Goal: Task Accomplishment & Management: Use online tool/utility

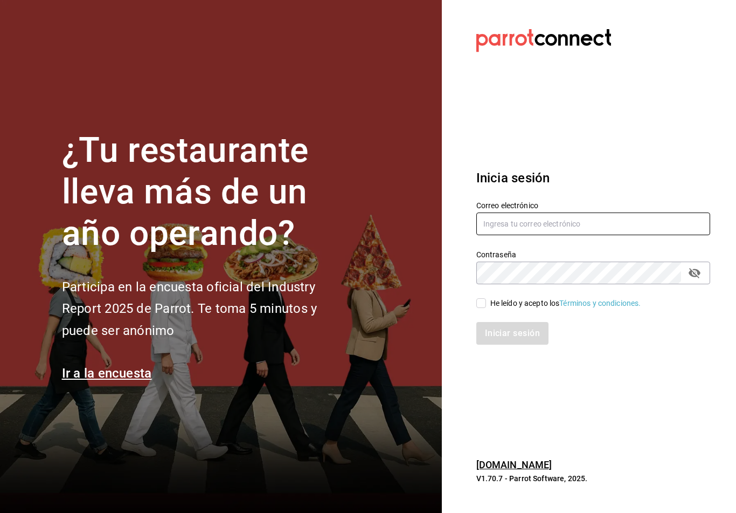
click at [569, 226] on input "text" at bounding box center [594, 223] width 234 height 23
type input "[EMAIL_ADDRESS][DOMAIN_NAME]"
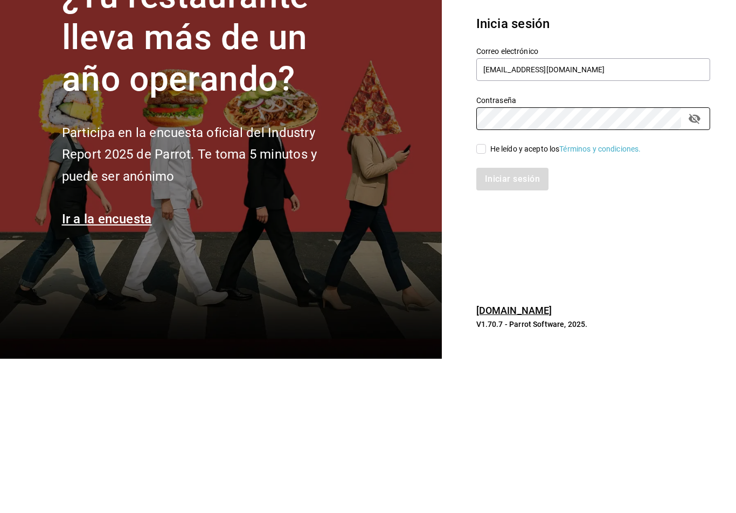
click at [692, 268] on icon "passwordField" at bounding box center [695, 273] width 12 height 10
click at [481, 298] on input "He leído y acepto los Términos y condiciones." at bounding box center [482, 303] width 10 height 10
checkbox input "true"
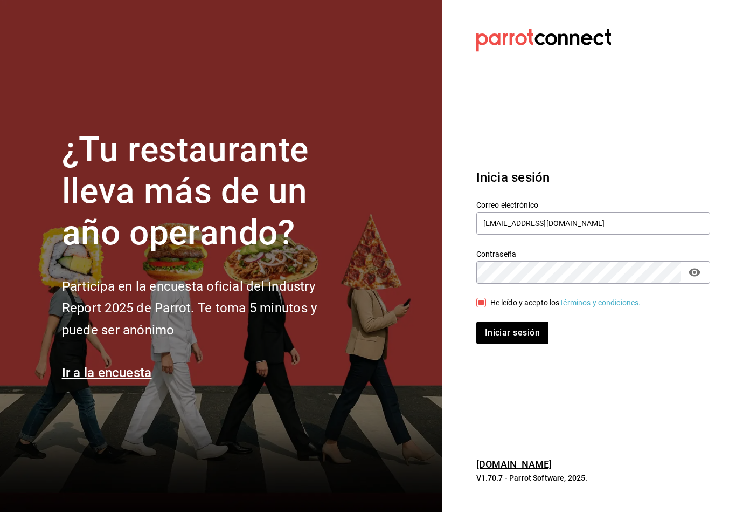
click at [515, 324] on button "Iniciar sesión" at bounding box center [513, 333] width 72 height 23
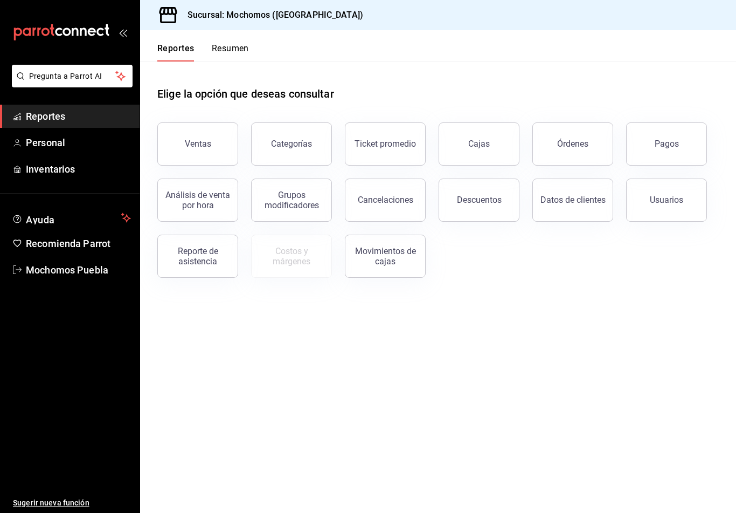
click at [578, 148] on div "Órdenes" at bounding box center [572, 144] width 31 height 10
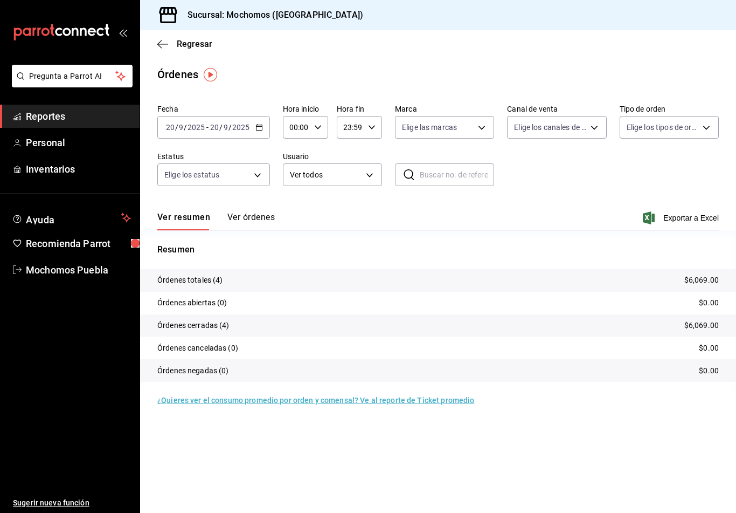
click at [256, 127] on \(Stroke\) "button" at bounding box center [259, 128] width 6 height 6
click at [204, 285] on span "Rango de fechas" at bounding box center [209, 280] width 84 height 11
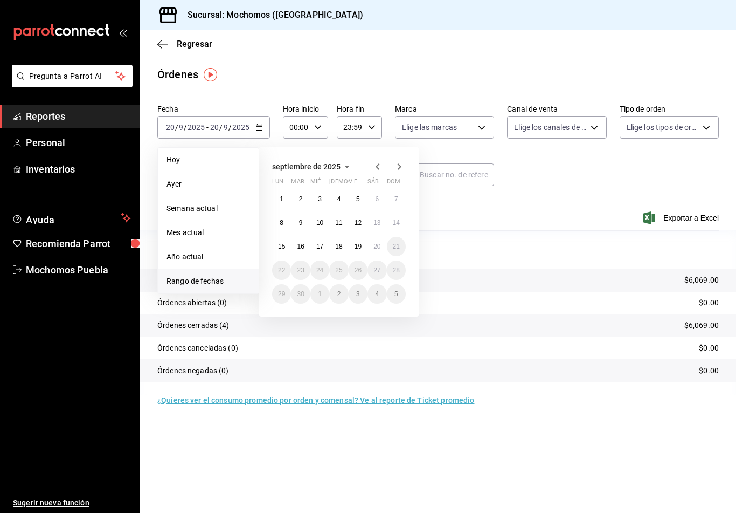
click at [286, 246] on button "15" at bounding box center [281, 246] width 19 height 19
click at [302, 246] on abbr "16" at bounding box center [300, 247] width 7 height 8
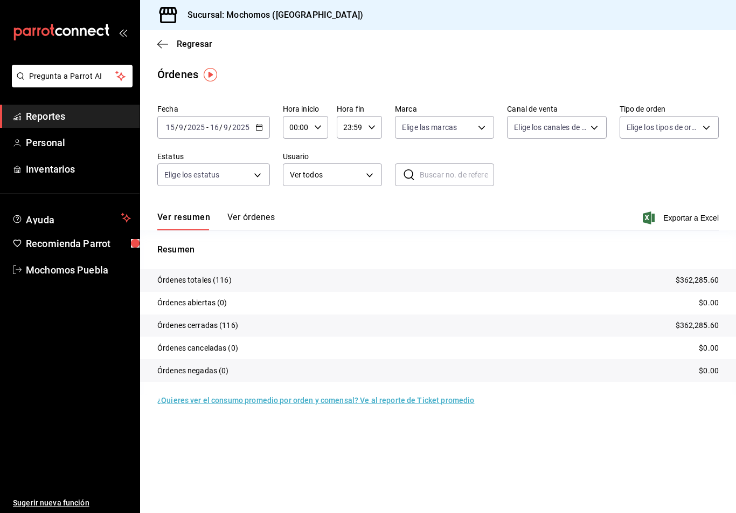
click at [309, 122] on input "00:00" at bounding box center [296, 127] width 27 height 22
click at [291, 189] on span "02" at bounding box center [293, 184] width 5 height 9
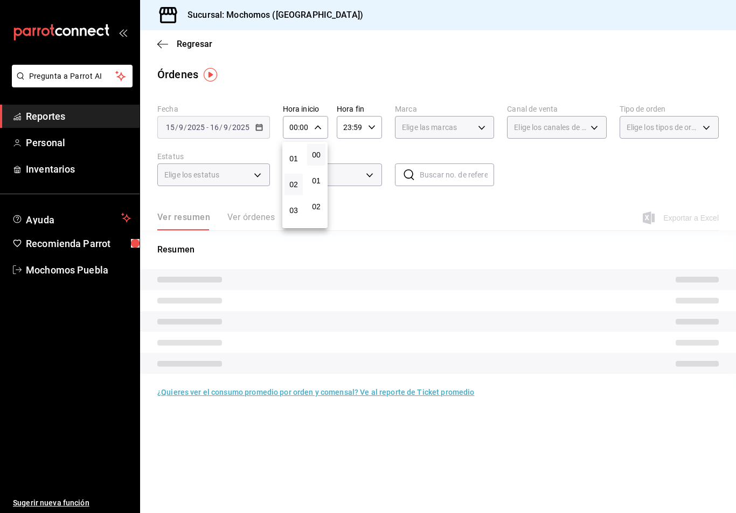
type input "02:00"
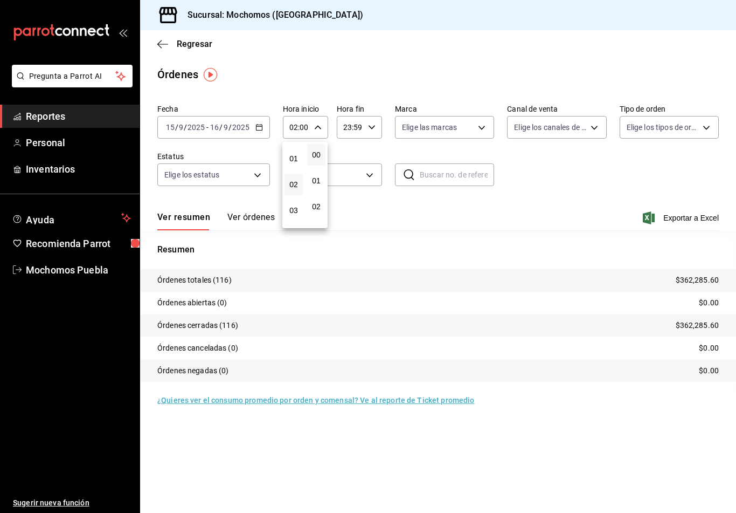
click at [368, 131] on div at bounding box center [368, 256] width 736 height 513
click at [370, 127] on \(Stroke\) "button" at bounding box center [372, 127] width 6 height 4
click at [347, 197] on span "02" at bounding box center [347, 195] width 5 height 9
click at [371, 151] on span "00" at bounding box center [370, 154] width 5 height 9
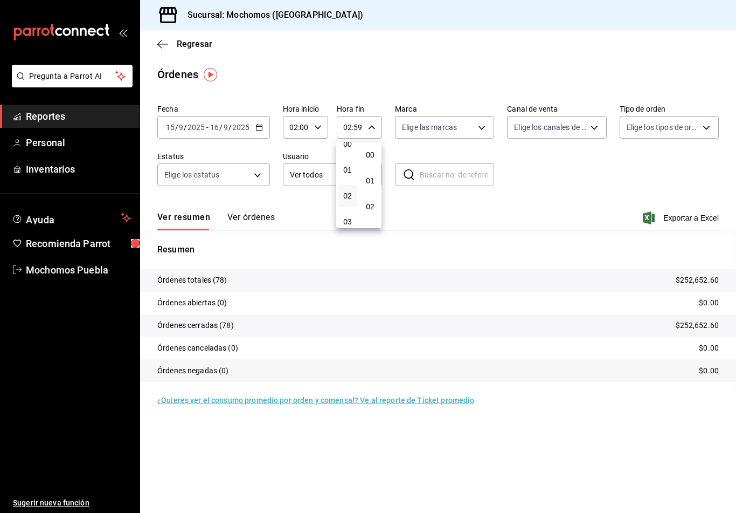
type input "02:00"
click at [534, 190] on div at bounding box center [368, 256] width 736 height 513
click at [249, 220] on button "Ver órdenes" at bounding box center [250, 221] width 47 height 18
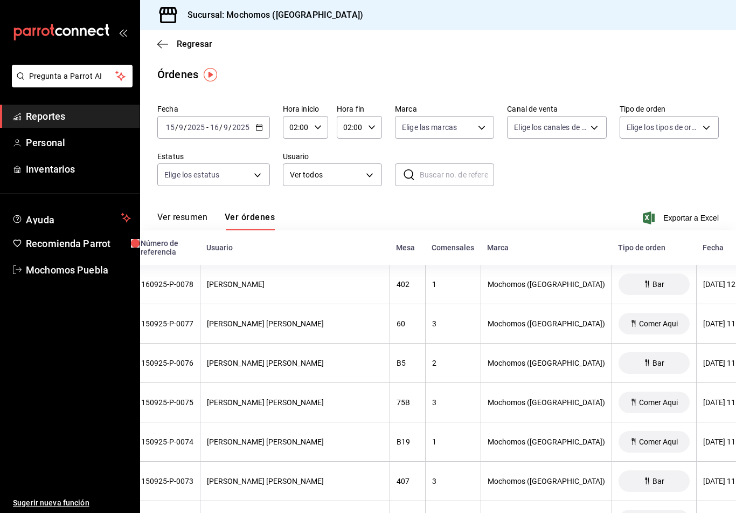
click at [260, 127] on \(Stroke\) "button" at bounding box center [259, 126] width 6 height 1
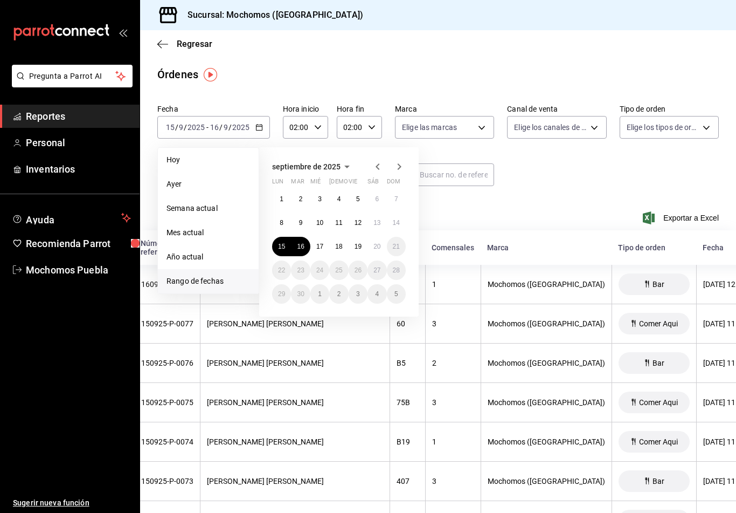
click at [344, 244] on button "18" at bounding box center [338, 246] width 19 height 19
click at [343, 244] on button "18" at bounding box center [338, 246] width 19 height 19
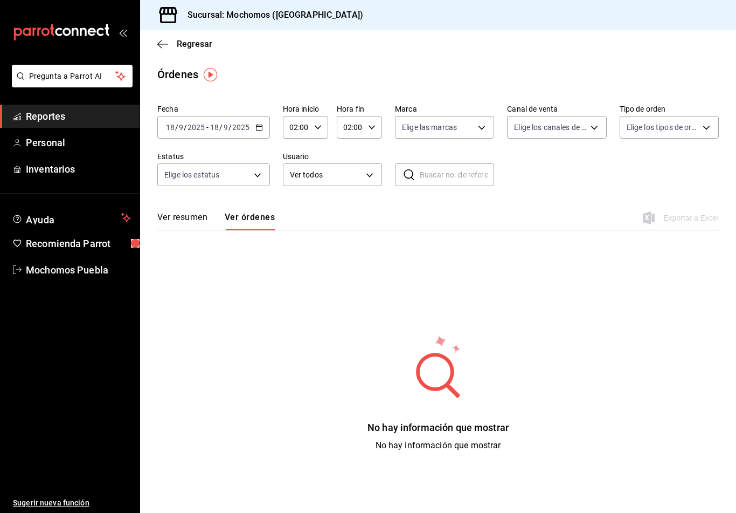
click at [249, 127] on input "2025" at bounding box center [241, 127] width 18 height 9
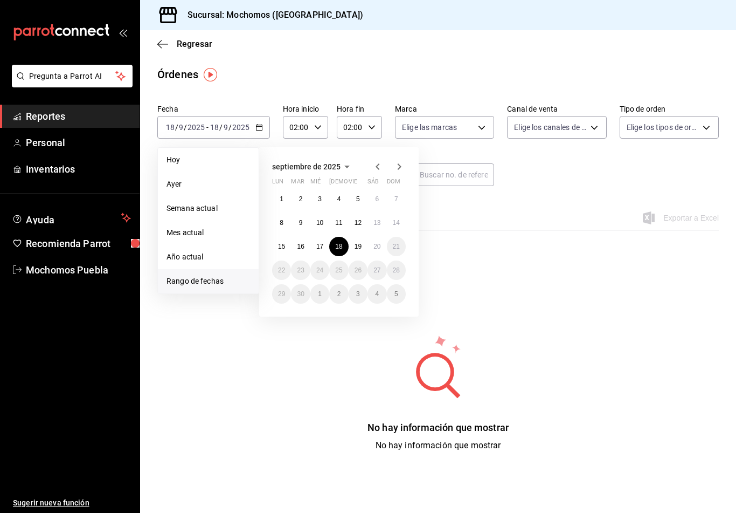
click at [354, 245] on button "19" at bounding box center [358, 246] width 19 height 19
click at [344, 250] on button "18" at bounding box center [338, 246] width 19 height 19
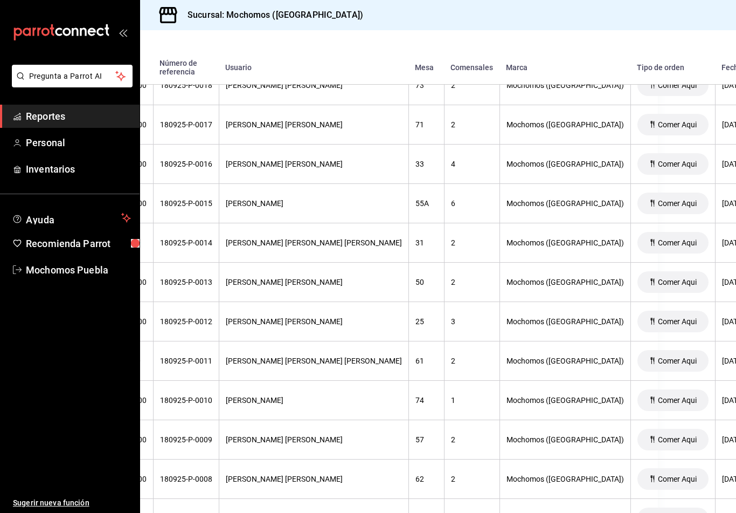
scroll to position [1789, 74]
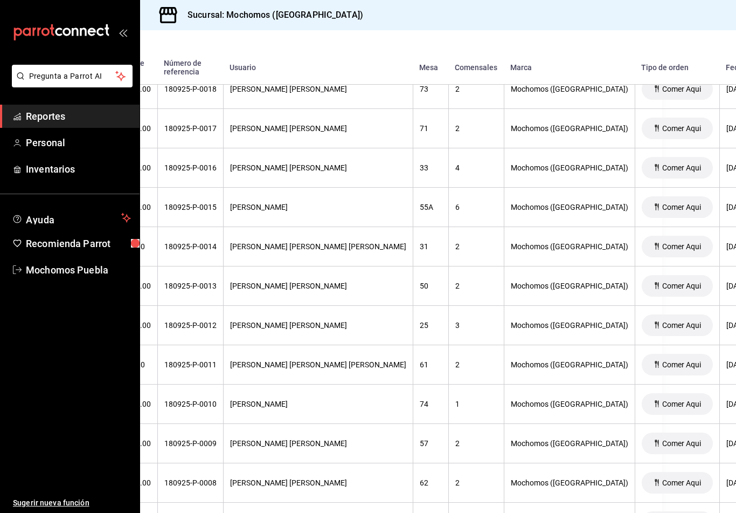
click at [302, 167] on div "[PERSON_NAME] [PERSON_NAME]" at bounding box center [318, 167] width 176 height 9
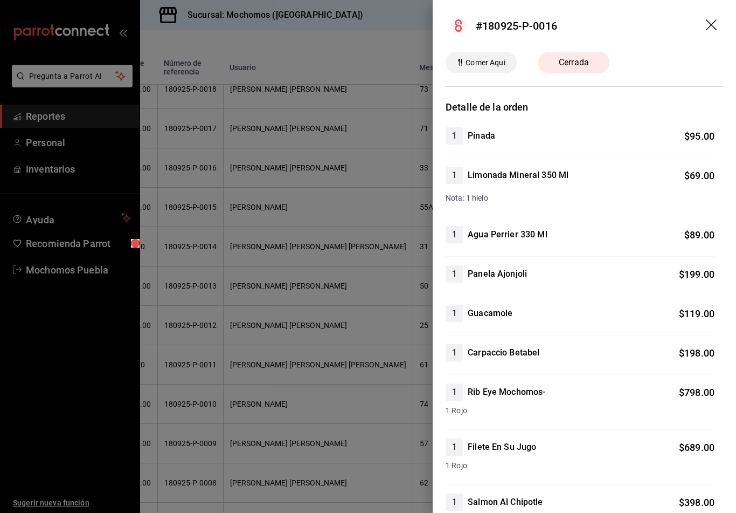
scroll to position [0, 0]
click at [714, 21] on icon "drag" at bounding box center [712, 25] width 13 height 13
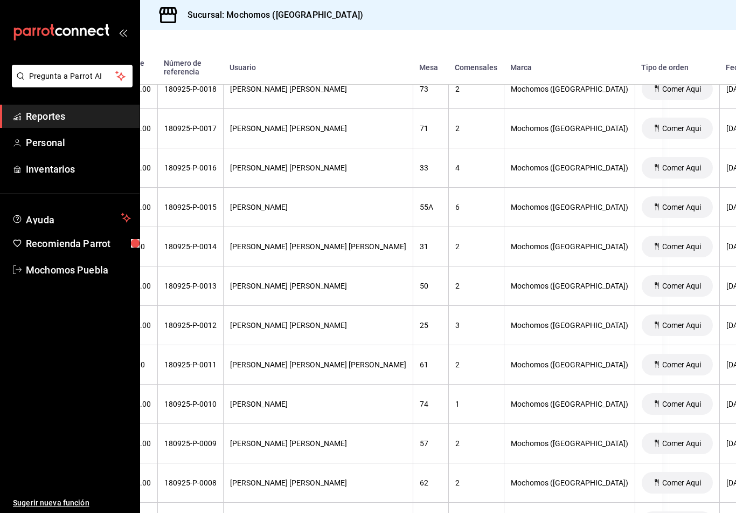
click at [716, 26] on div "Sucursal: Mochomos ([GEOGRAPHIC_DATA])" at bounding box center [438, 15] width 596 height 30
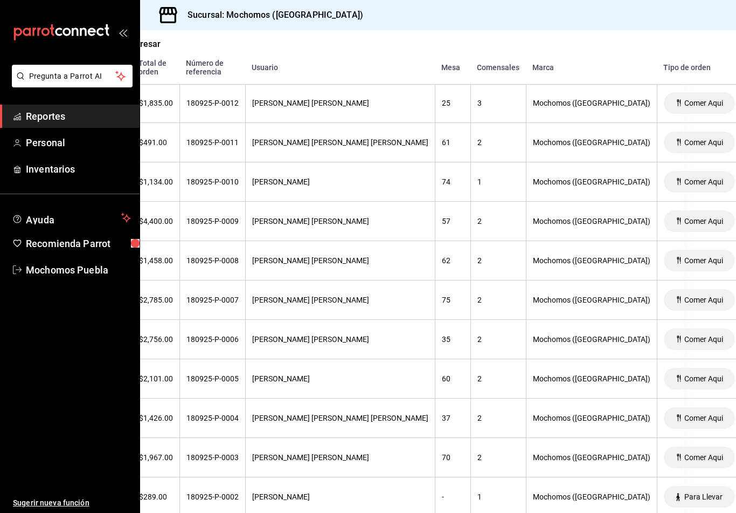
scroll to position [2011, 52]
click at [315, 127] on th "[PERSON_NAME] [PERSON_NAME] [PERSON_NAME]" at bounding box center [340, 142] width 190 height 39
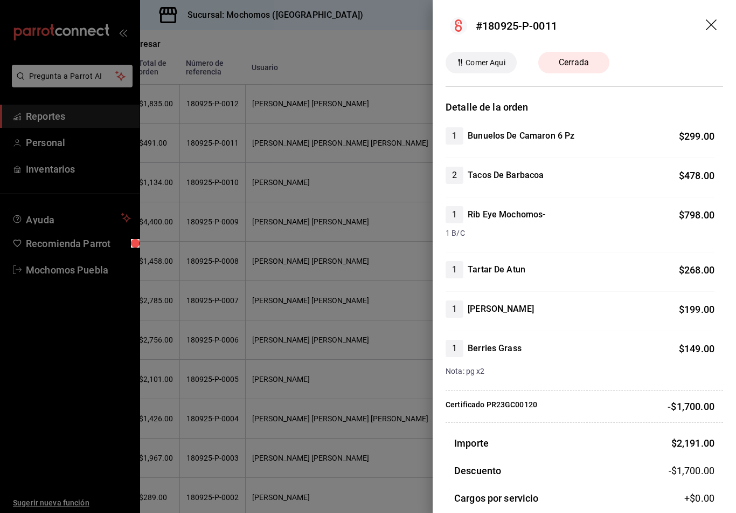
click at [719, 28] on icon "drag" at bounding box center [712, 25] width 13 height 13
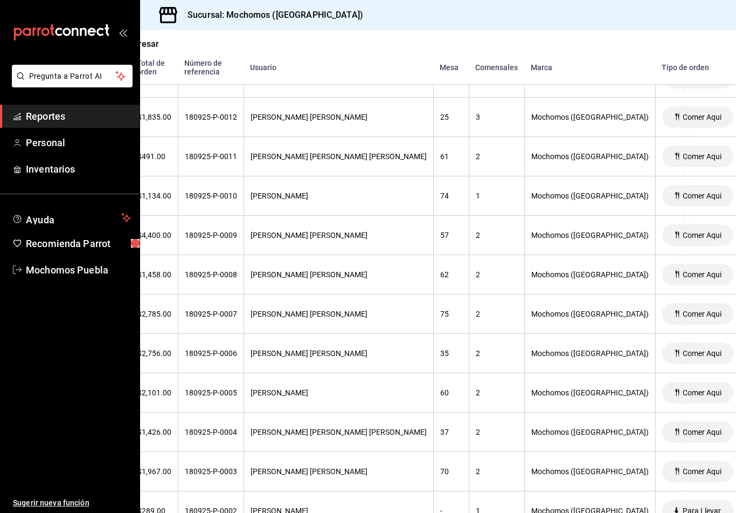
scroll to position [1997, 54]
click at [291, 161] on div "[PERSON_NAME] [PERSON_NAME] [PERSON_NAME]" at bounding box center [338, 157] width 176 height 9
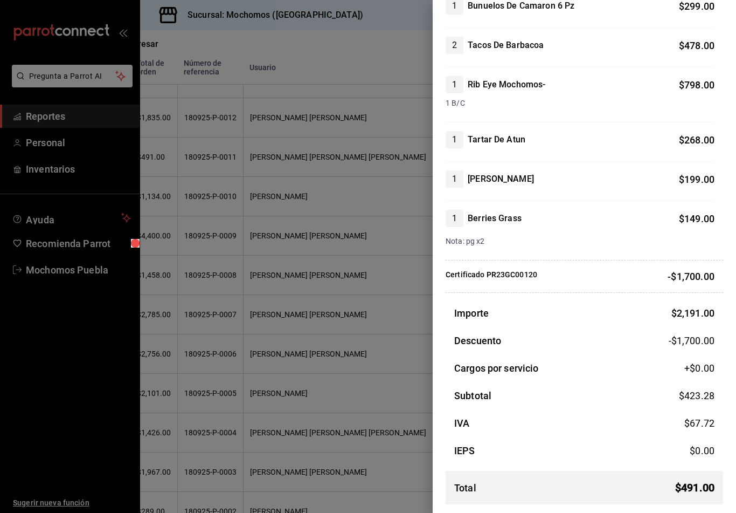
scroll to position [130, 0]
click at [680, 303] on div "Detalle de la orden 1 Bunuelos De Camaron 6 Pz $ 299.00 2 Tacos De Barbacoa $ 4…" at bounding box center [585, 241] width 278 height 543
